Goal: Use online tool/utility: Utilize a website feature to perform a specific function

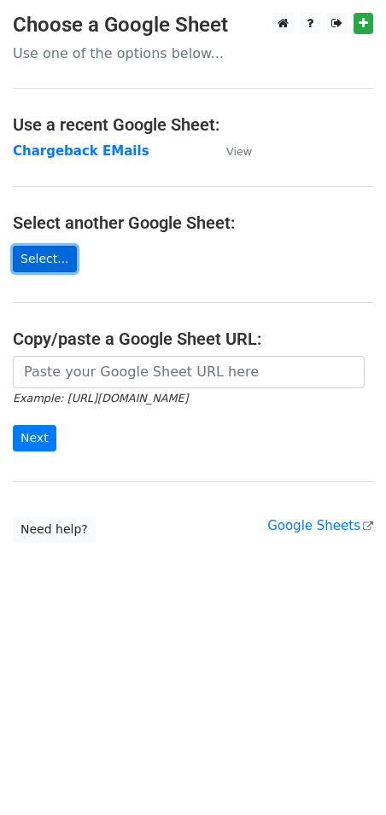
click at [33, 258] on link "Select..." at bounding box center [45, 259] width 64 height 26
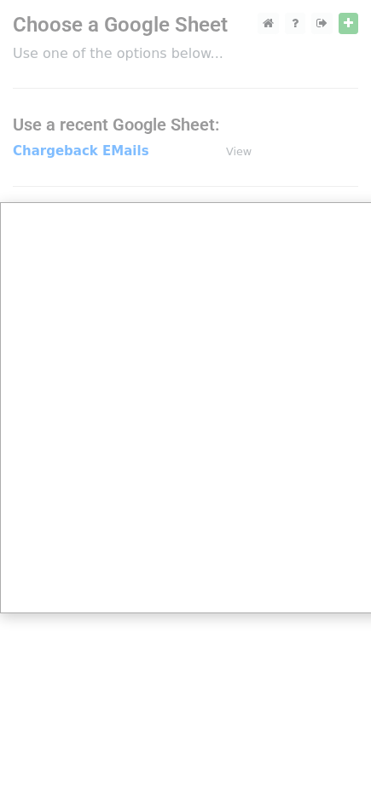
click at [67, 157] on div at bounding box center [193, 407] width 386 height 815
click at [67, 152] on div at bounding box center [193, 407] width 386 height 815
click at [67, 147] on div at bounding box center [193, 407] width 386 height 815
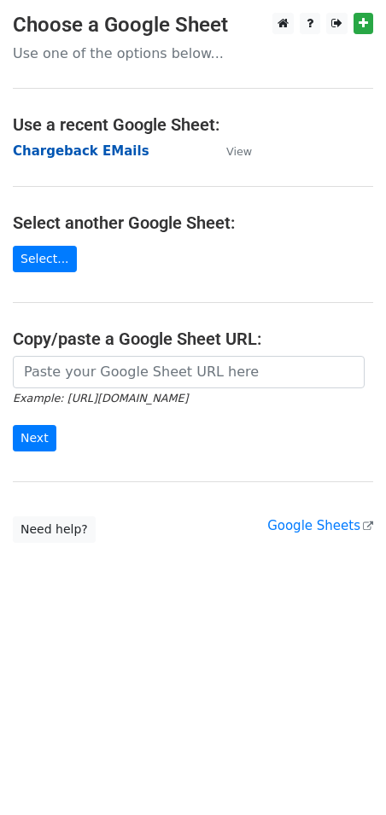
click at [79, 152] on strong "Chargeback EMails" at bounding box center [81, 150] width 137 height 15
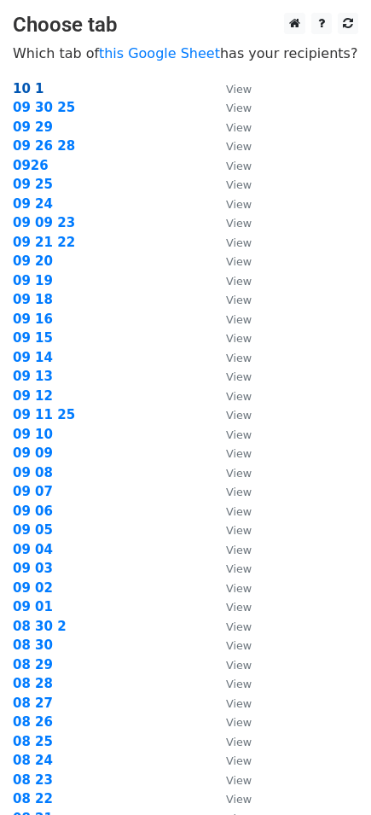
click at [25, 84] on strong "10 1" at bounding box center [29, 88] width 32 height 15
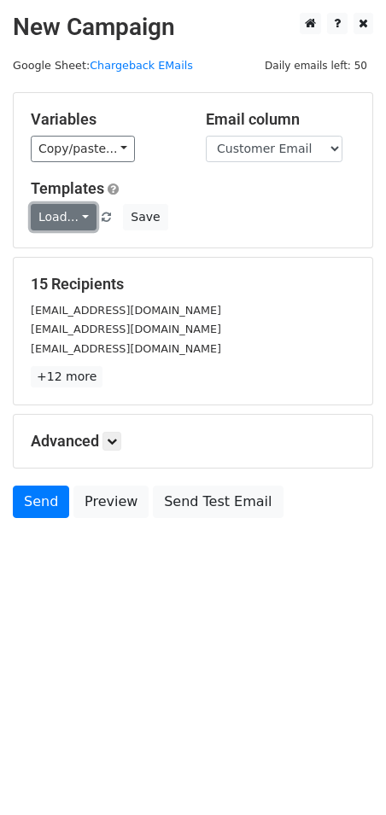
click at [79, 215] on link "Load..." at bounding box center [64, 217] width 66 height 26
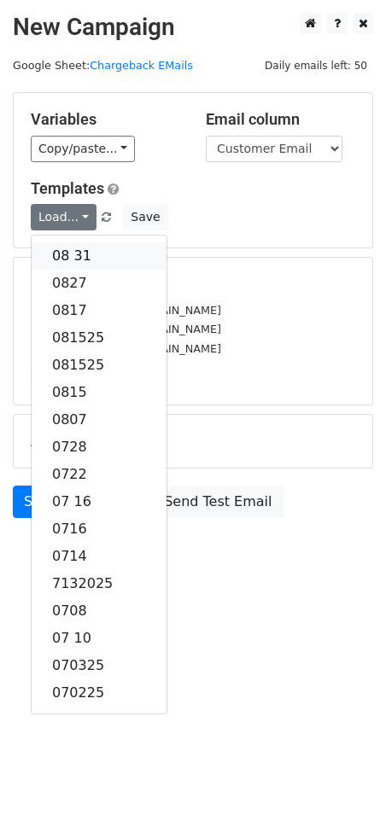
click at [76, 249] on link "08 31" at bounding box center [99, 255] width 135 height 27
